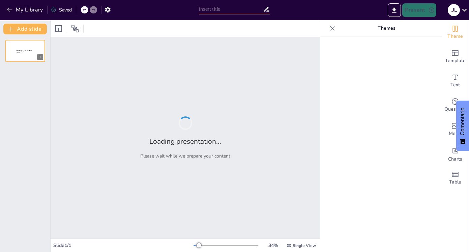
type input "Meritocracia y Justicia: Retos del Humanismo [DEMOGRAPHIC_DATA] en el Trabajo"
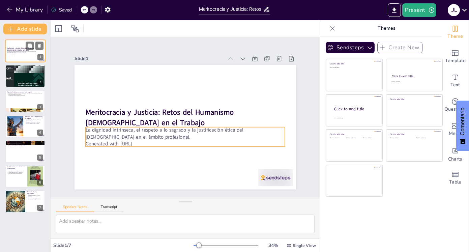
click at [17, 51] on p "La dignidad intrínseca, el respeto a lo sagrado y la justificación ética del [D…" at bounding box center [25, 52] width 36 height 2
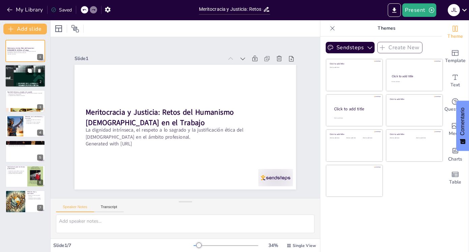
click at [16, 80] on div at bounding box center [25, 76] width 40 height 54
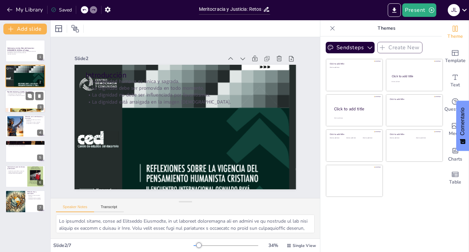
click at [9, 106] on div at bounding box center [25, 101] width 40 height 23
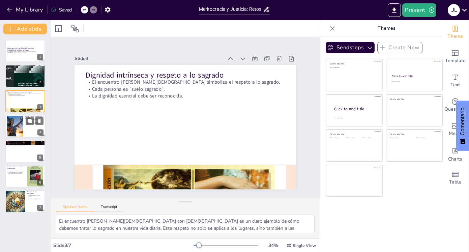
click at [15, 126] on div at bounding box center [15, 126] width 34 height 21
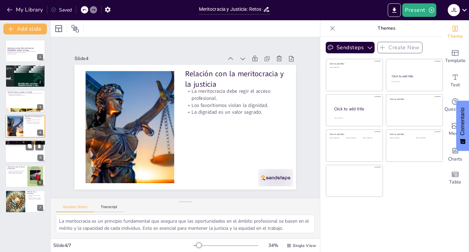
click at [15, 142] on p "Fundamento ético del [DEMOGRAPHIC_DATA]" at bounding box center [25, 142] width 36 height 2
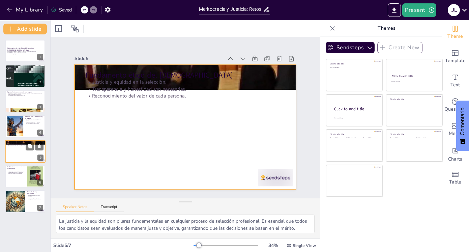
click at [20, 153] on div at bounding box center [25, 151] width 40 height 23
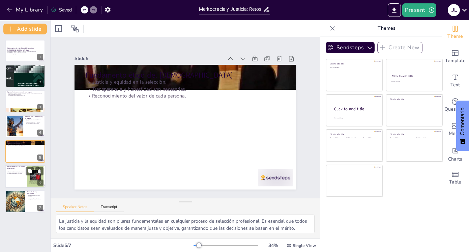
click at [14, 167] on p "Implicaciones para los futuros profesionales" at bounding box center [16, 167] width 18 height 4
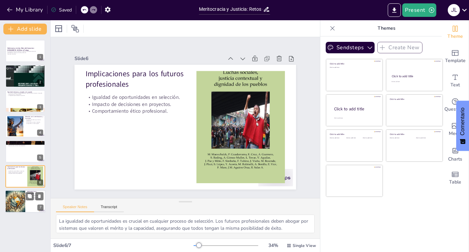
click at [15, 191] on div at bounding box center [15, 201] width 38 height 23
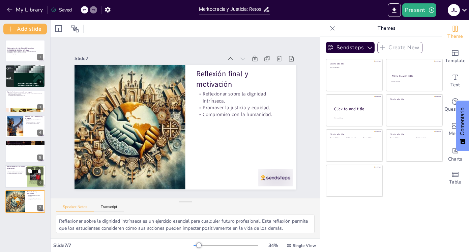
click at [19, 179] on div at bounding box center [25, 176] width 40 height 23
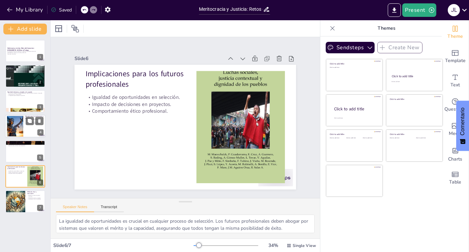
click at [15, 133] on div at bounding box center [15, 126] width 34 height 21
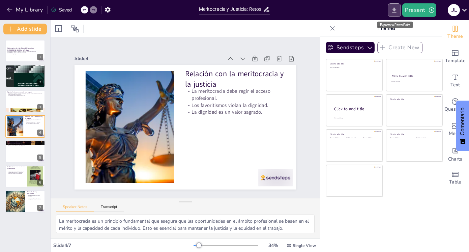
click at [397, 8] on icon "Export to PowerPoint" at bounding box center [393, 10] width 7 height 7
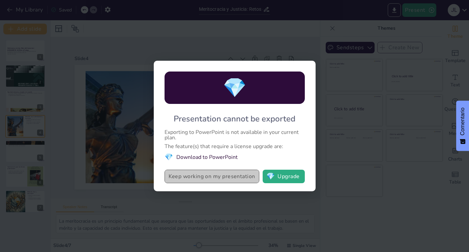
click at [217, 176] on button "Keep working on my presentation" at bounding box center [211, 175] width 95 height 13
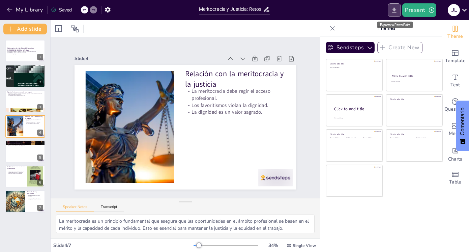
click at [396, 10] on icon "Export to PowerPoint" at bounding box center [393, 10] width 7 height 7
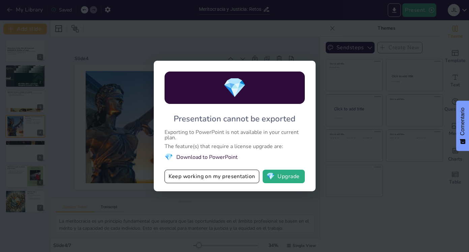
click at [201, 157] on li "💎 Download to PowerPoint" at bounding box center [234, 156] width 140 height 9
click at [196, 157] on li "💎 Download to PowerPoint" at bounding box center [234, 156] width 140 height 9
click at [177, 156] on li "💎 Download to PowerPoint" at bounding box center [234, 156] width 140 height 9
drag, startPoint x: 169, startPoint y: 157, endPoint x: 188, endPoint y: 174, distance: 25.3
click at [170, 157] on span "💎" at bounding box center [168, 156] width 8 height 9
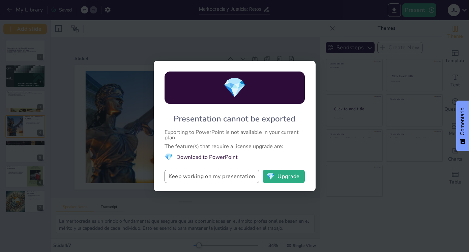
click at [188, 177] on button "Keep working on my presentation" at bounding box center [211, 175] width 95 height 13
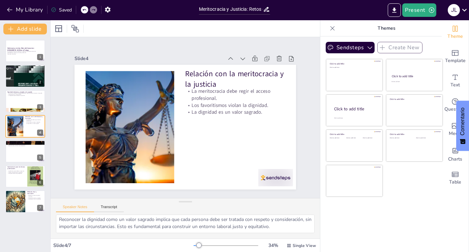
scroll to position [37, 0]
click at [67, 10] on div "Saved" at bounding box center [61, 10] width 21 height 6
click at [59, 9] on div "Saved" at bounding box center [61, 10] width 21 height 6
click at [23, 81] on div at bounding box center [25, 76] width 40 height 54
type textarea "Lo ipsumdol sitame, conse ad Elitseddo Eiusmodte, in ut laboreet doloremagna al…"
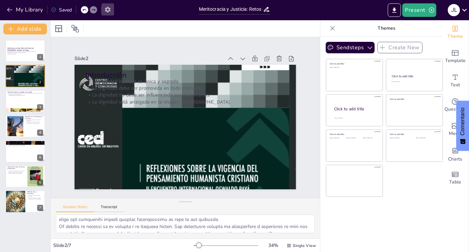
click at [105, 10] on icon "button" at bounding box center [107, 10] width 5 height 6
click at [108, 9] on icon "button" at bounding box center [107, 9] width 7 height 7
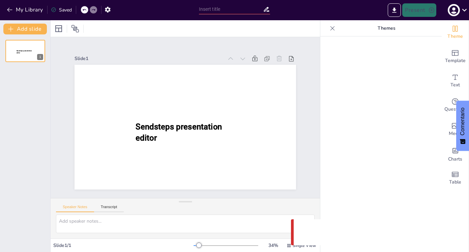
type input "Meritocracia y Justicia: Retos del Humanismo [DEMOGRAPHIC_DATA] en el Trabajo"
